Goal: Download file/media

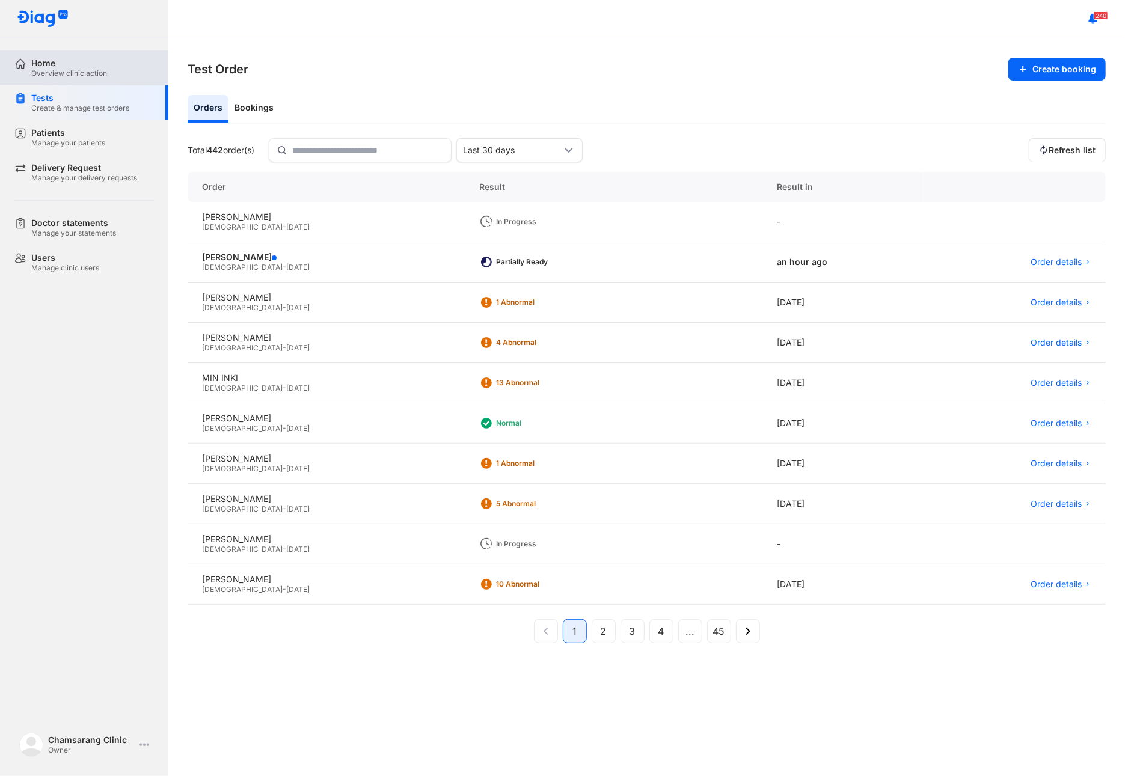
click at [65, 72] on div "Overview clinic action" at bounding box center [69, 74] width 76 height 10
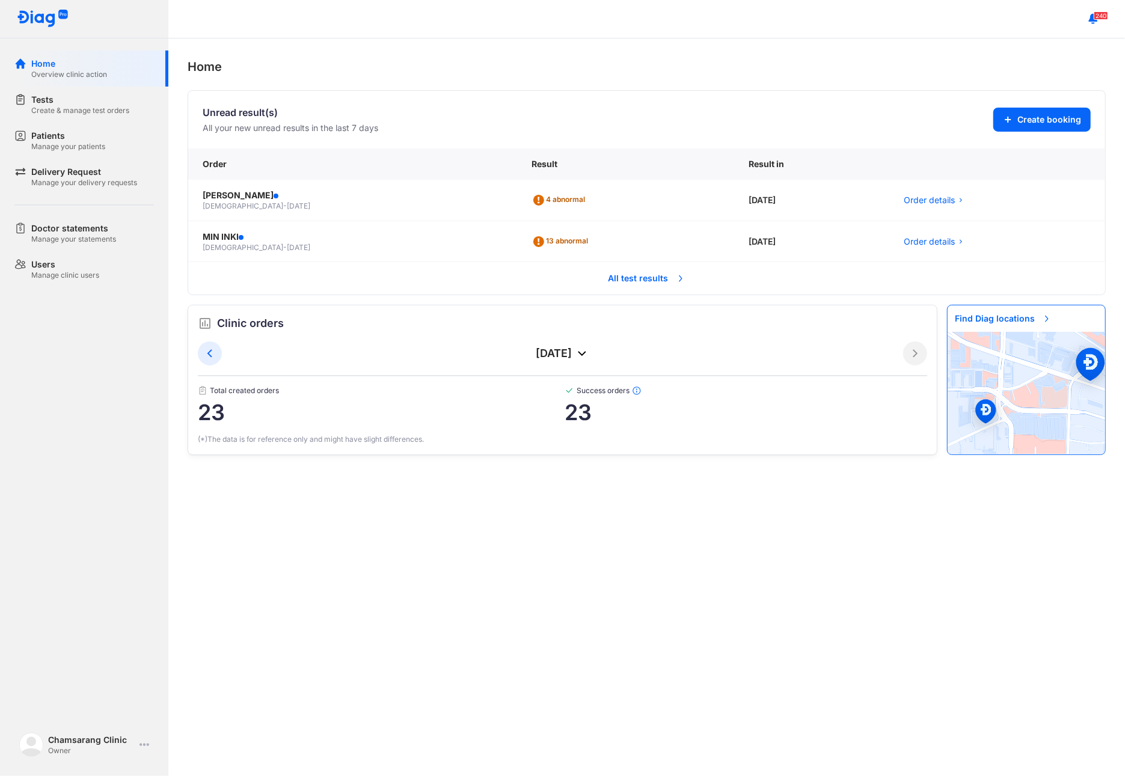
click at [633, 287] on span "All test results" at bounding box center [646, 278] width 91 height 26
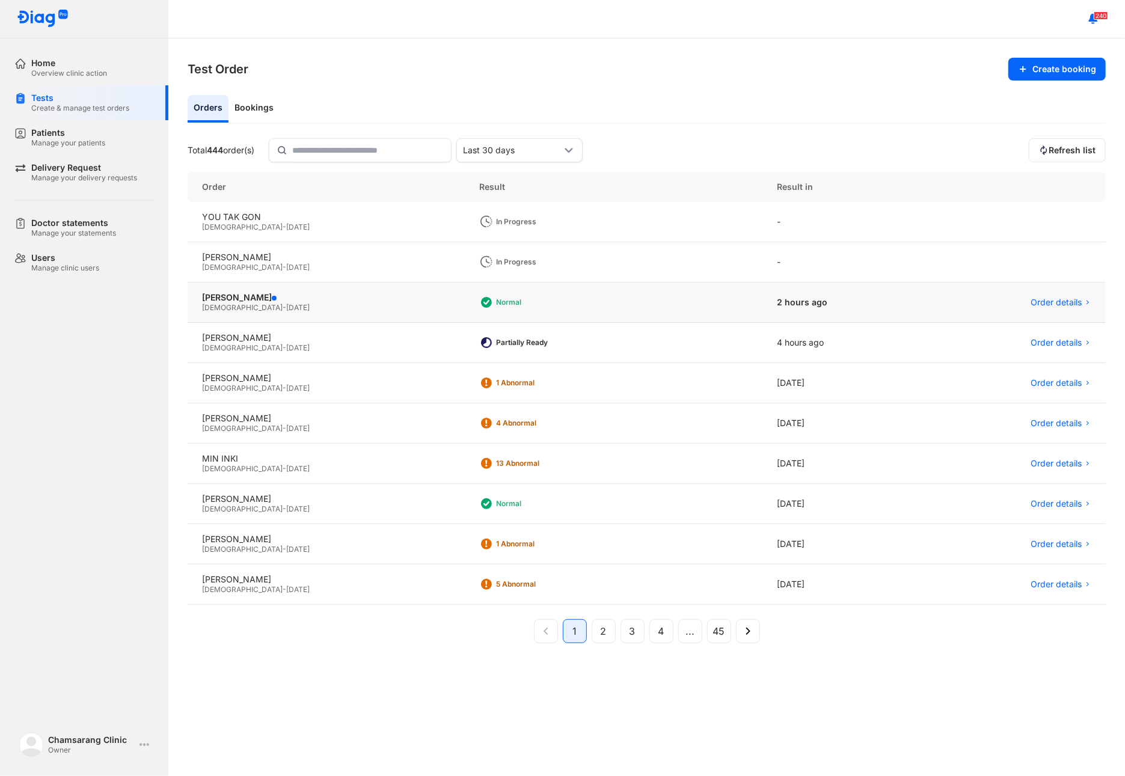
click at [241, 303] on div "[DEMOGRAPHIC_DATA] - [DATE]" at bounding box center [326, 308] width 248 height 10
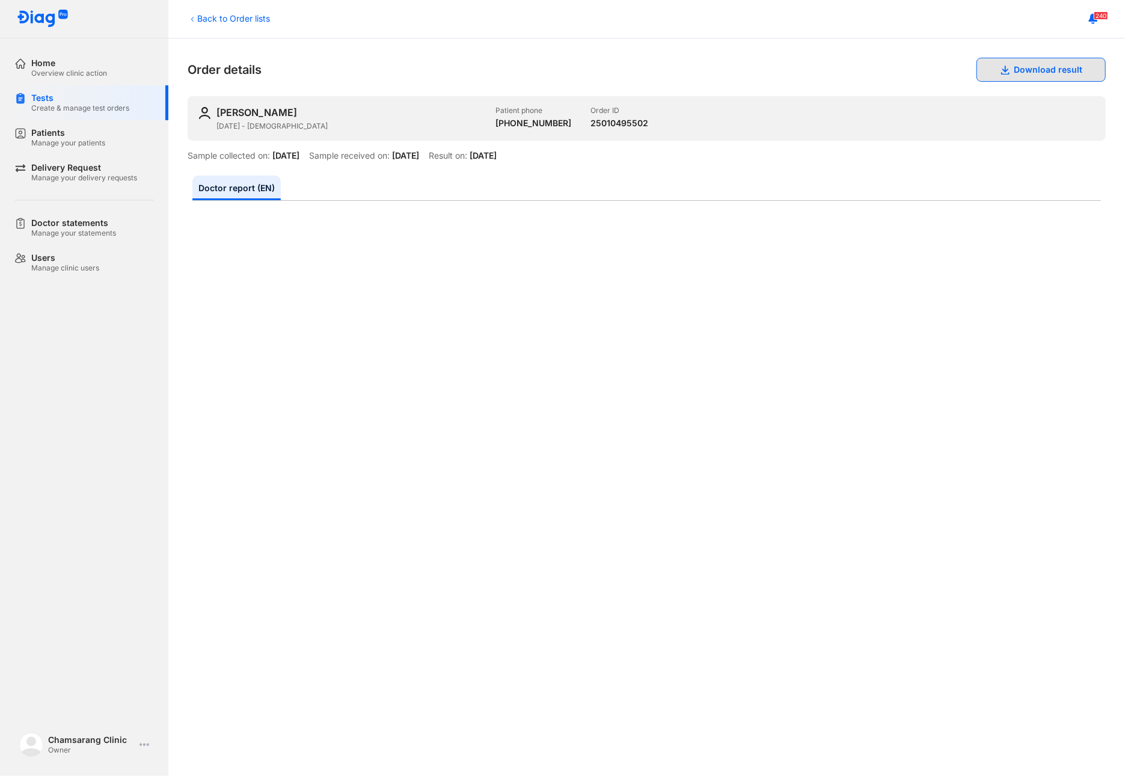
click at [1009, 69] on button "Download result" at bounding box center [1041, 70] width 129 height 24
drag, startPoint x: 1075, startPoint y: 184, endPoint x: 1092, endPoint y: 170, distance: 21.3
click at [1075, 184] on ul "Doctor report (EN)" at bounding box center [646, 188] width 909 height 25
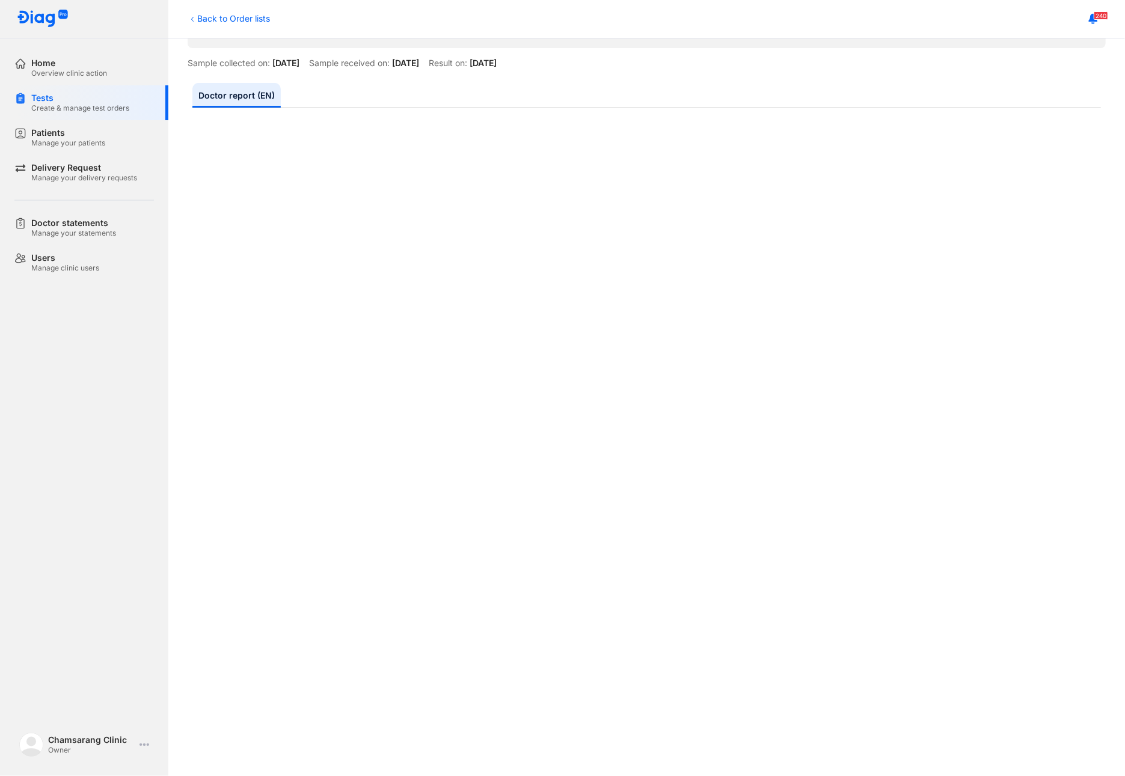
scroll to position [80, 0]
